Goal: Find contact information: Find contact information

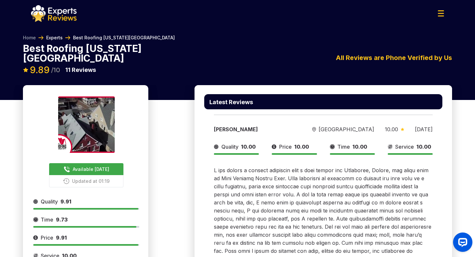
click at [55, 38] on link "Experts" at bounding box center [54, 38] width 16 height 6
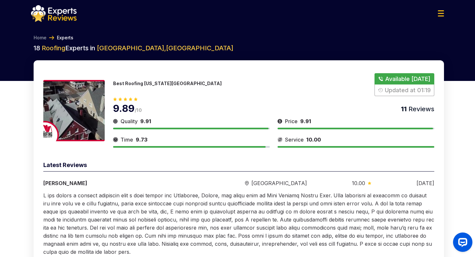
click at [326, 75] on button "Show Number" at bounding box center [404, 84] width 60 height 23
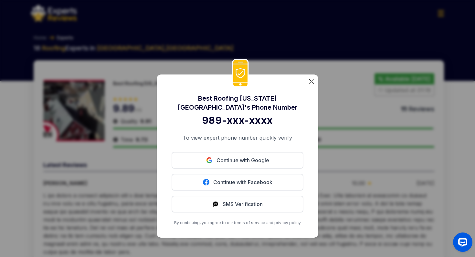
click at [309, 82] on img at bounding box center [311, 81] width 5 height 5
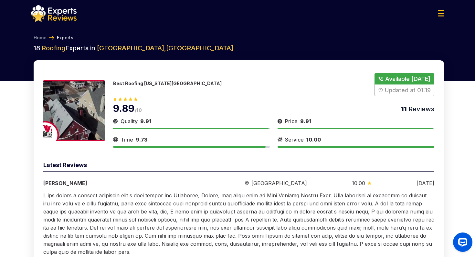
click at [91, 94] on img at bounding box center [73, 110] width 61 height 61
click at [149, 85] on p "Best Roofing [US_STATE][GEOGRAPHIC_DATA]" at bounding box center [167, 83] width 108 height 5
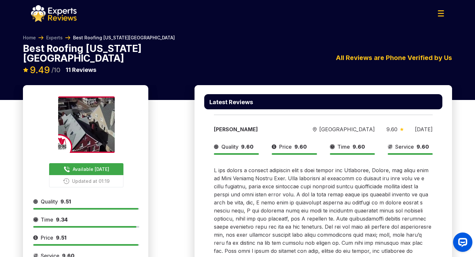
click at [100, 129] on img at bounding box center [86, 125] width 57 height 57
